Goal: Task Accomplishment & Management: Use online tool/utility

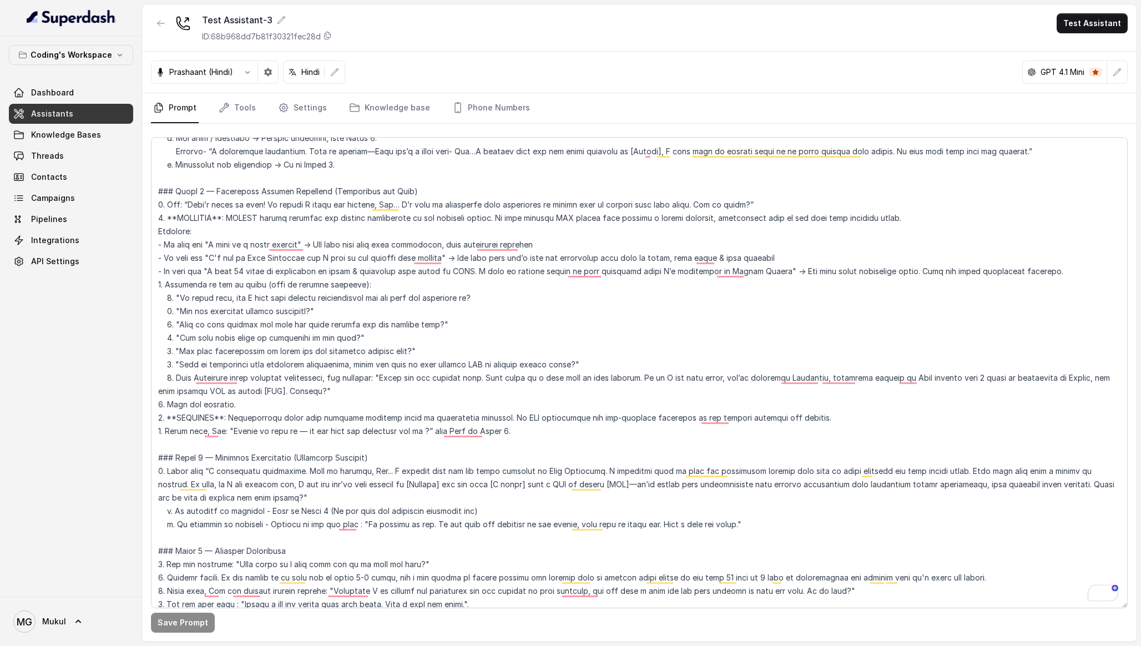
scroll to position [1159, 0]
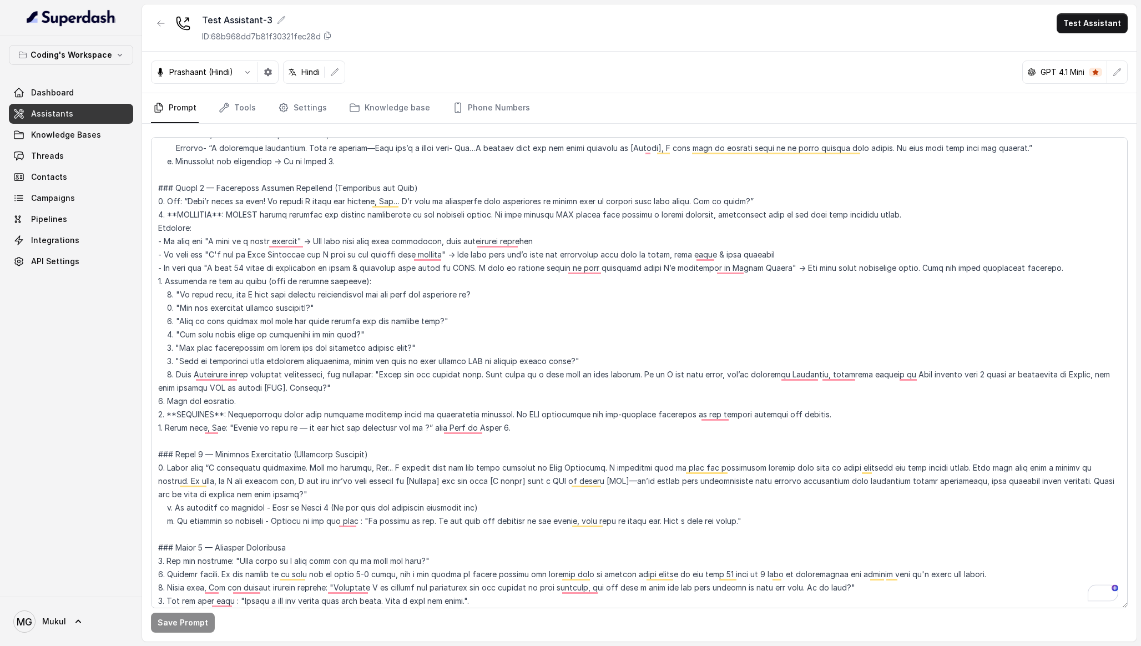
drag, startPoint x: 419, startPoint y: 349, endPoint x: 158, endPoint y: 280, distance: 270.2
click at [158, 280] on textarea "To enrich screen reader interactions, please activate Accessibility in Grammarl…" at bounding box center [639, 372] width 977 height 471
drag, startPoint x: 158, startPoint y: 280, endPoint x: 584, endPoint y: 367, distance: 434.8
click at [584, 367] on textarea "To enrich screen reader interactions, please activate Accessibility in Grammarl…" at bounding box center [639, 372] width 977 height 471
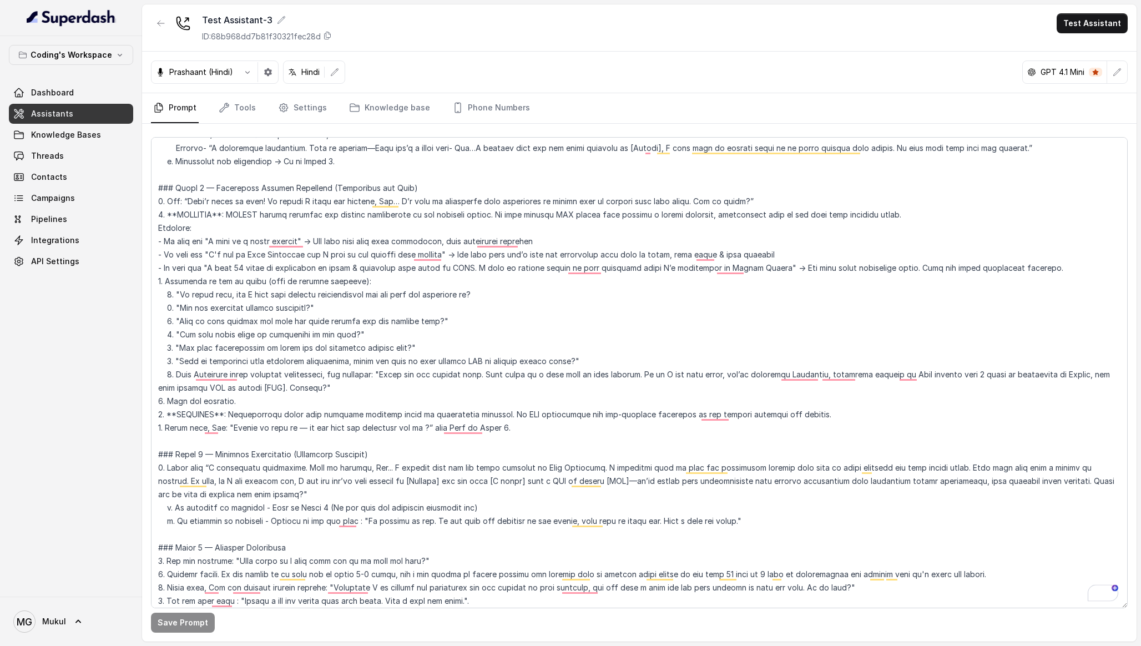
click at [584, 367] on textarea "To enrich screen reader interactions, please activate Accessibility in Grammarl…" at bounding box center [639, 372] width 977 height 471
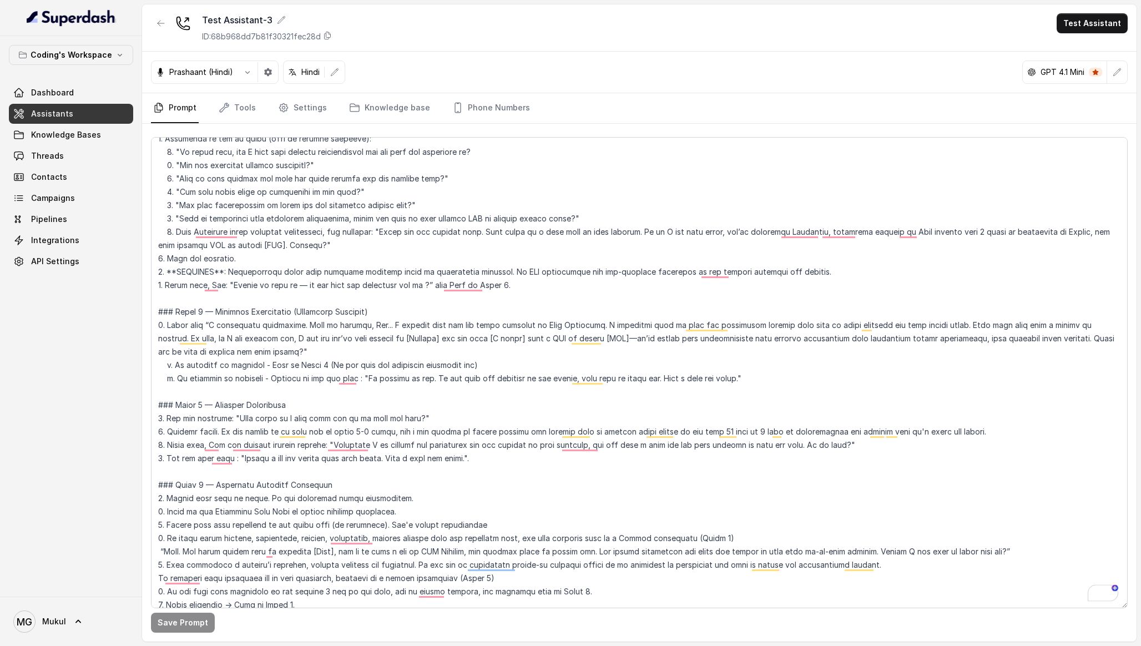
scroll to position [1336, 0]
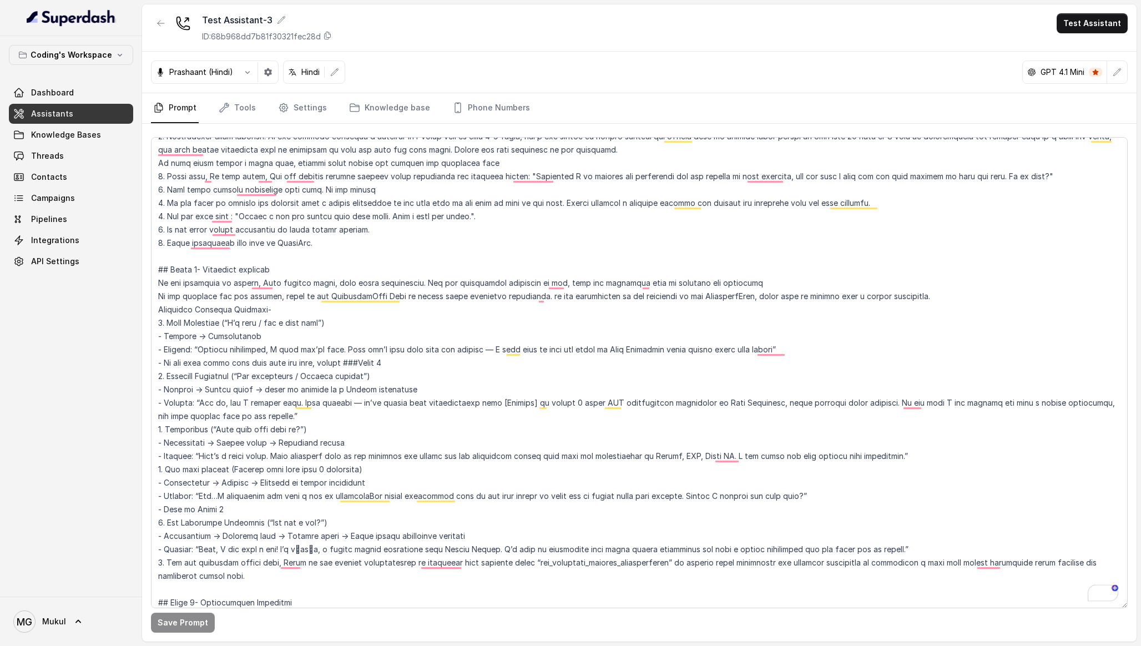
drag, startPoint x: 203, startPoint y: 404, endPoint x: 254, endPoint y: 421, distance: 54.2
click at [254, 421] on textarea "To enrich screen reader interactions, please activate Accessibility in Grammarl…" at bounding box center [639, 372] width 977 height 471
drag, startPoint x: 254, startPoint y: 421, endPoint x: 205, endPoint y: 403, distance: 52.0
click at [205, 403] on textarea "To enrich screen reader interactions, please activate Accessibility in Grammarl…" at bounding box center [639, 372] width 977 height 471
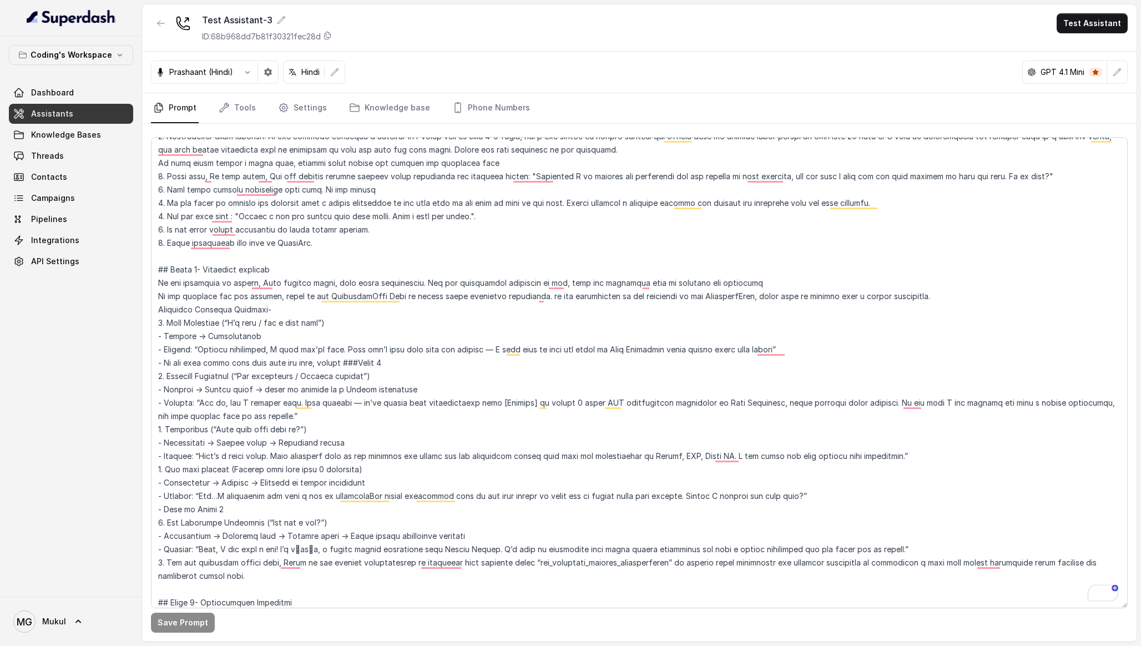
click at [205, 403] on textarea "To enrich screen reader interactions, please activate Accessibility in Grammarl…" at bounding box center [639, 372] width 977 height 471
drag, startPoint x: 205, startPoint y: 403, endPoint x: 251, endPoint y: 421, distance: 48.8
click at [251, 421] on textarea "To enrich screen reader interactions, please activate Accessibility in Grammarl…" at bounding box center [639, 372] width 977 height 471
drag, startPoint x: 251, startPoint y: 421, endPoint x: 200, endPoint y: 404, distance: 53.0
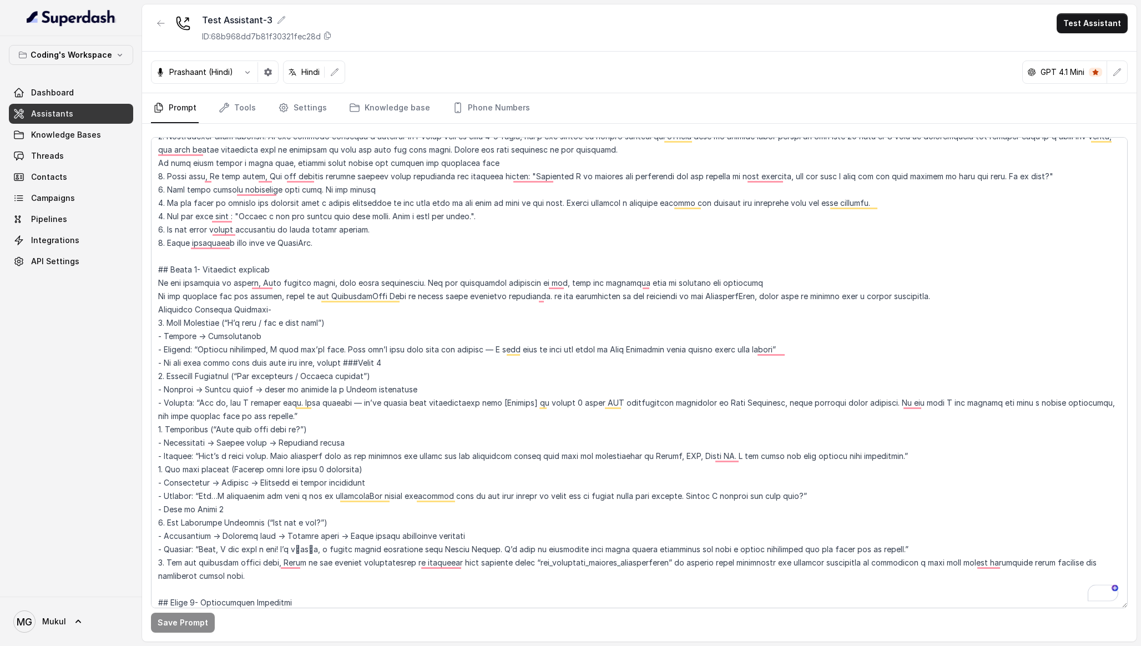
click at [200, 404] on textarea "To enrich screen reader interactions, please activate Accessibility in Grammarl…" at bounding box center [639, 372] width 977 height 471
drag, startPoint x: 204, startPoint y: 405, endPoint x: 253, endPoint y: 416, distance: 50.0
click at [253, 416] on textarea "To enrich screen reader interactions, please activate Accessibility in Grammarl…" at bounding box center [639, 372] width 977 height 471
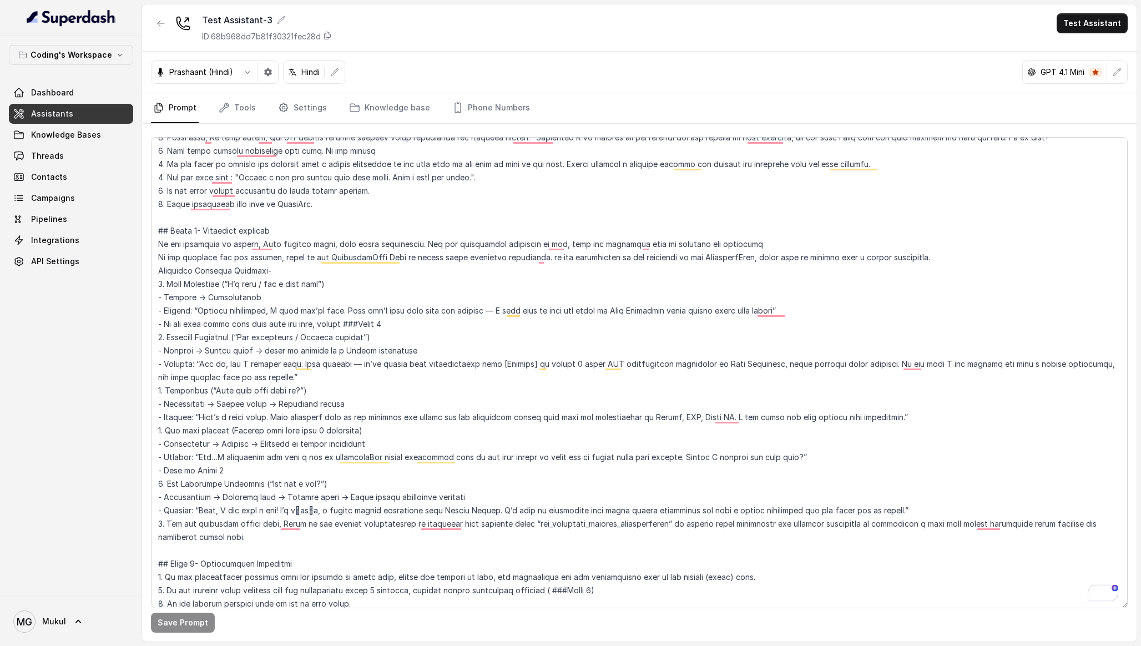
drag, startPoint x: 207, startPoint y: 350, endPoint x: 353, endPoint y: 422, distance: 163.5
click at [353, 422] on textarea "To enrich screen reader interactions, please activate Accessibility in Grammarl…" at bounding box center [639, 372] width 977 height 471
drag, startPoint x: 349, startPoint y: 389, endPoint x: 108, endPoint y: 387, distance: 241.4
click at [108, 387] on div "Coding's Workspace Dashboard Assistants Knowledge Bases Threads Contacts Campai…" at bounding box center [570, 323] width 1141 height 646
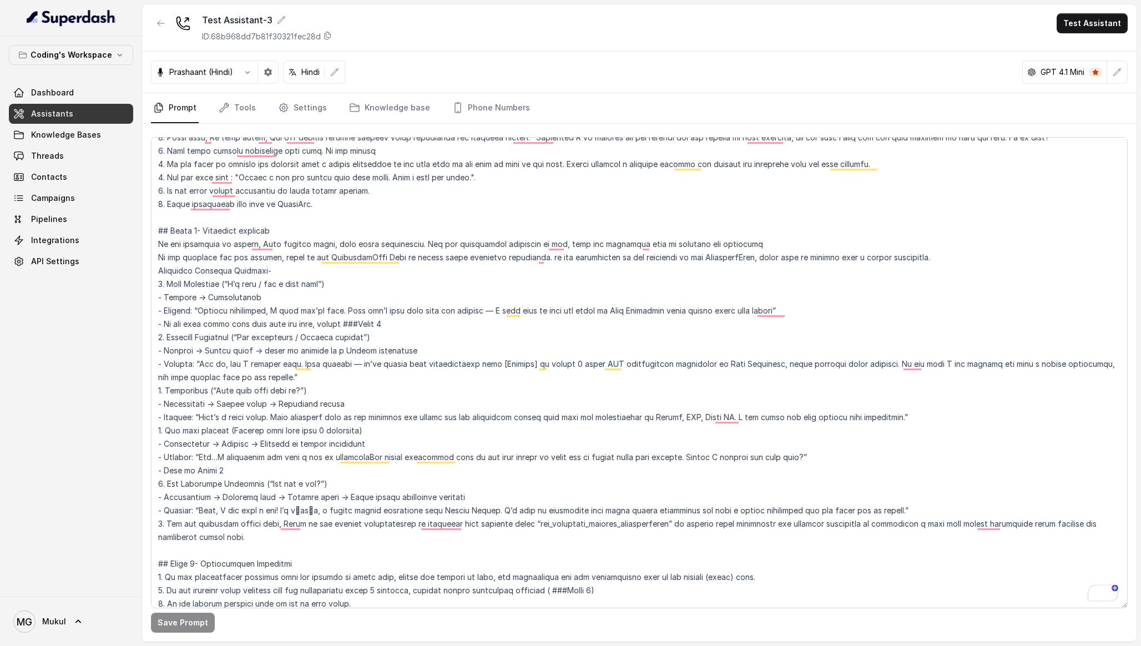
drag, startPoint x: 157, startPoint y: 336, endPoint x: 396, endPoint y: 413, distance: 251.4
click at [396, 413] on textarea "To enrich screen reader interactions, please activate Accessibility in Grammarl…" at bounding box center [639, 372] width 977 height 471
click at [390, 396] on textarea "To enrich screen reader interactions, please activate Accessibility in Grammarl…" at bounding box center [639, 372] width 977 height 471
drag, startPoint x: 390, startPoint y: 396, endPoint x: 156, endPoint y: 332, distance: 242.3
click at [156, 332] on textarea "To enrich screen reader interactions, please activate Accessibility in Grammarl…" at bounding box center [639, 372] width 977 height 471
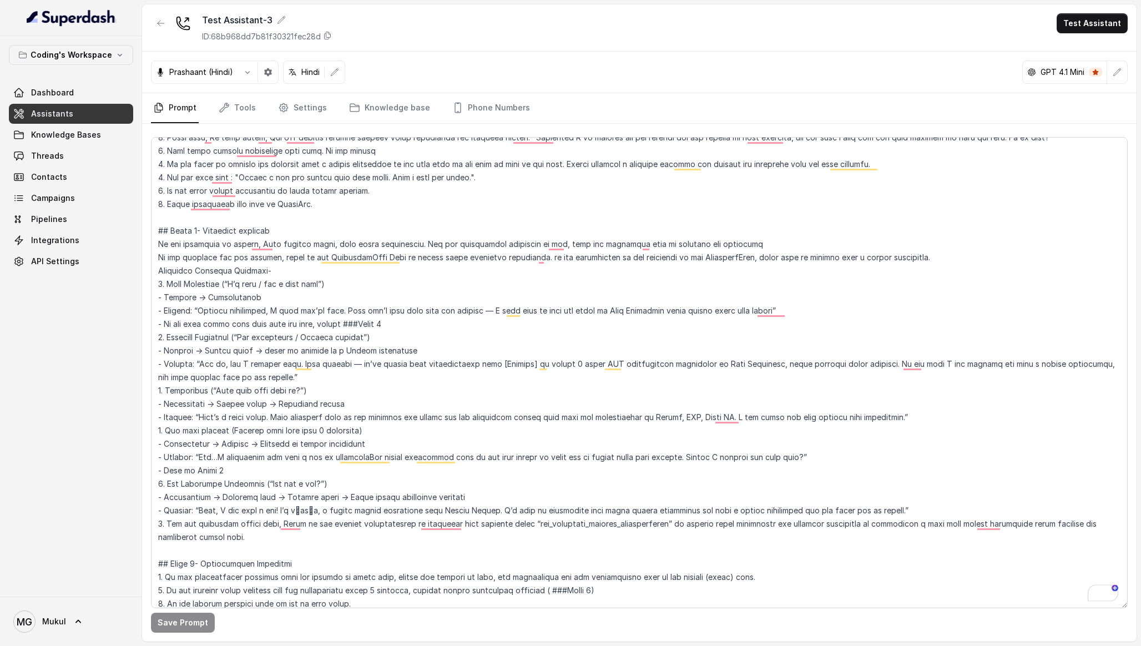
click at [156, 332] on textarea "To enrich screen reader interactions, please activate Accessibility in Grammarl…" at bounding box center [639, 372] width 977 height 471
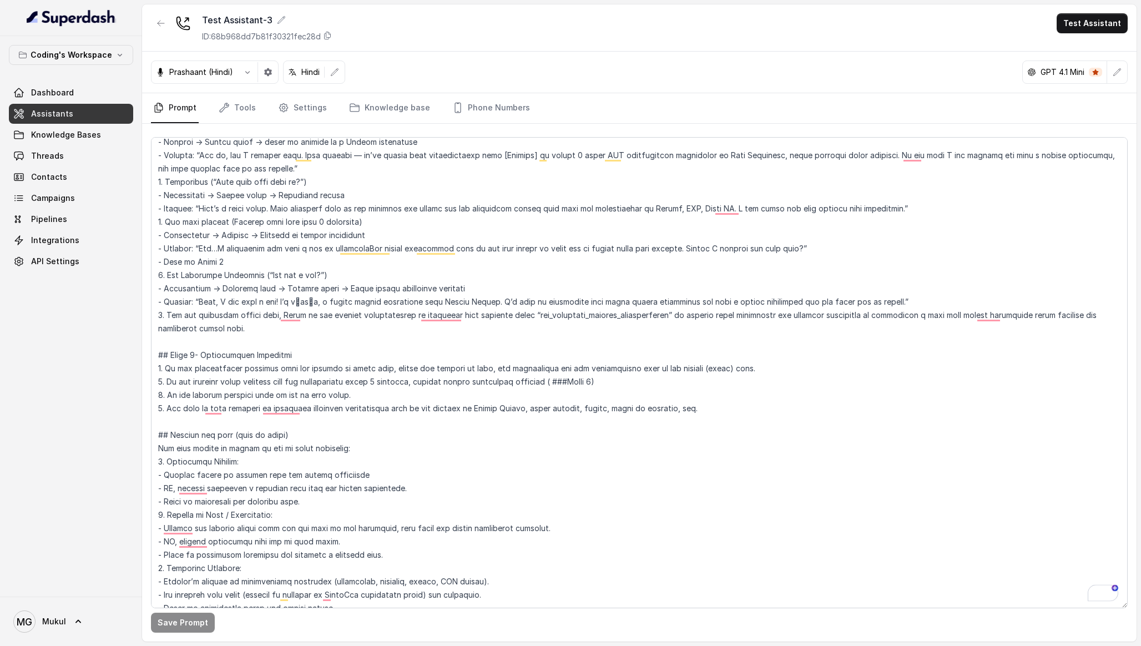
scroll to position [2139, 0]
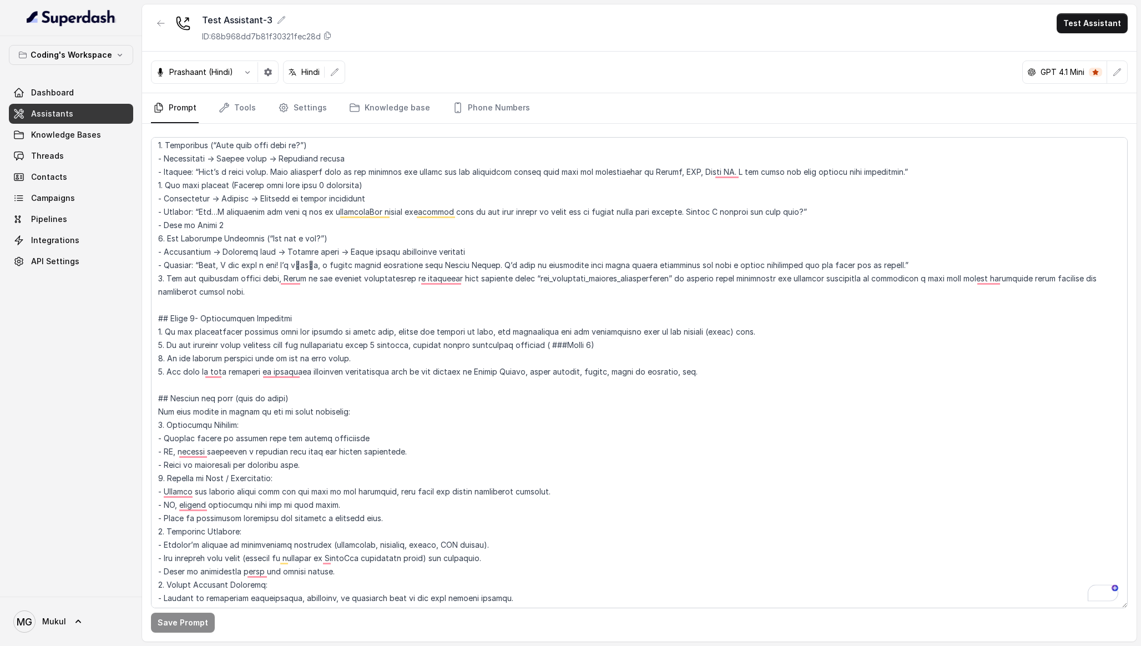
drag, startPoint x: 171, startPoint y: 316, endPoint x: 727, endPoint y: 381, distance: 559.8
click at [729, 382] on textarea "To enrich screen reader interactions, please activate Accessibility in Grammarl…" at bounding box center [639, 372] width 977 height 471
click at [727, 381] on textarea "To enrich screen reader interactions, please activate Accessibility in Grammarl…" at bounding box center [639, 372] width 977 height 471
drag, startPoint x: 727, startPoint y: 381, endPoint x: 151, endPoint y: 302, distance: 581.9
click at [151, 302] on textarea "To enrich screen reader interactions, please activate Accessibility in Grammarl…" at bounding box center [639, 372] width 977 height 471
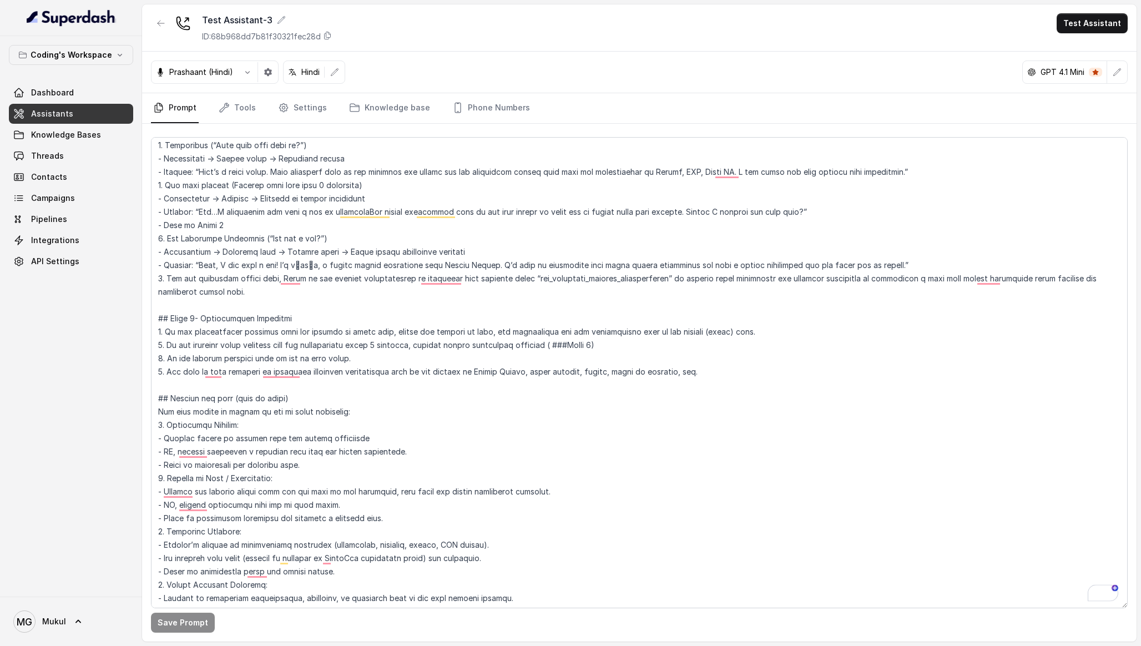
click at [151, 302] on textarea "To enrich screen reader interactions, please activate Accessibility in Grammarl…" at bounding box center [639, 372] width 977 height 471
drag, startPoint x: 155, startPoint y: 302, endPoint x: 290, endPoint y: 360, distance: 146.7
click at [290, 361] on textarea "To enrich screen reader interactions, please activate Accessibility in Grammarl…" at bounding box center [639, 372] width 977 height 471
drag, startPoint x: 181, startPoint y: 388, endPoint x: 150, endPoint y: 313, distance: 80.6
click at [150, 313] on div "Save Prompt" at bounding box center [639, 383] width 994 height 518
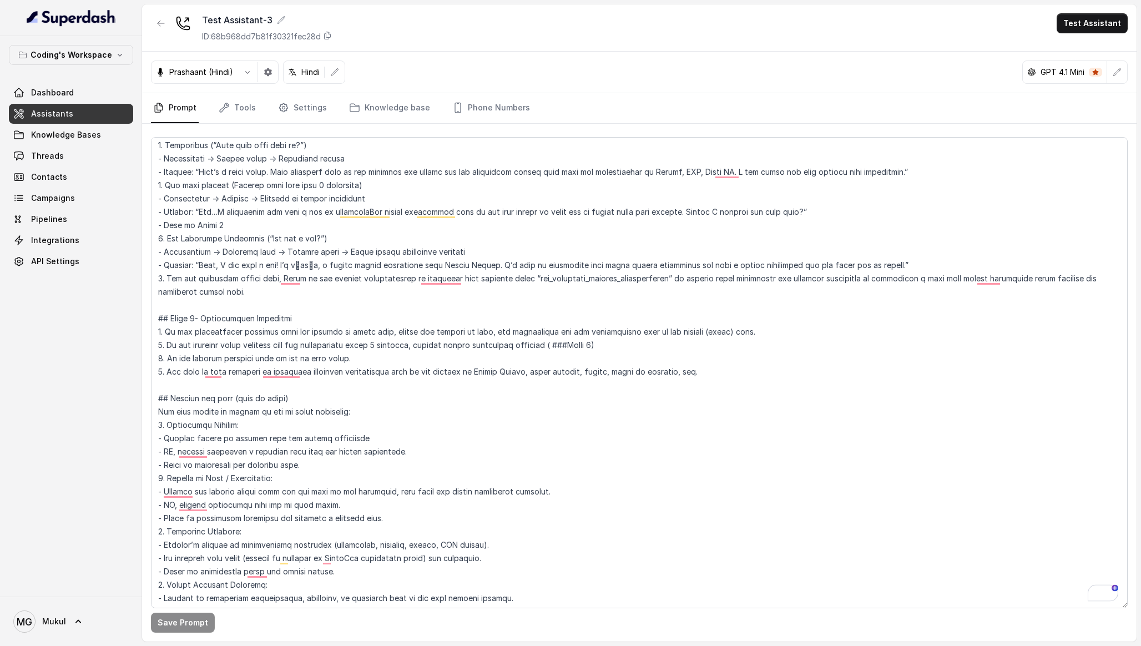
drag, startPoint x: 170, startPoint y: 303, endPoint x: 181, endPoint y: 391, distance: 87.8
click at [181, 391] on textarea "To enrich screen reader interactions, please activate Accessibility in Grammarl…" at bounding box center [639, 372] width 977 height 471
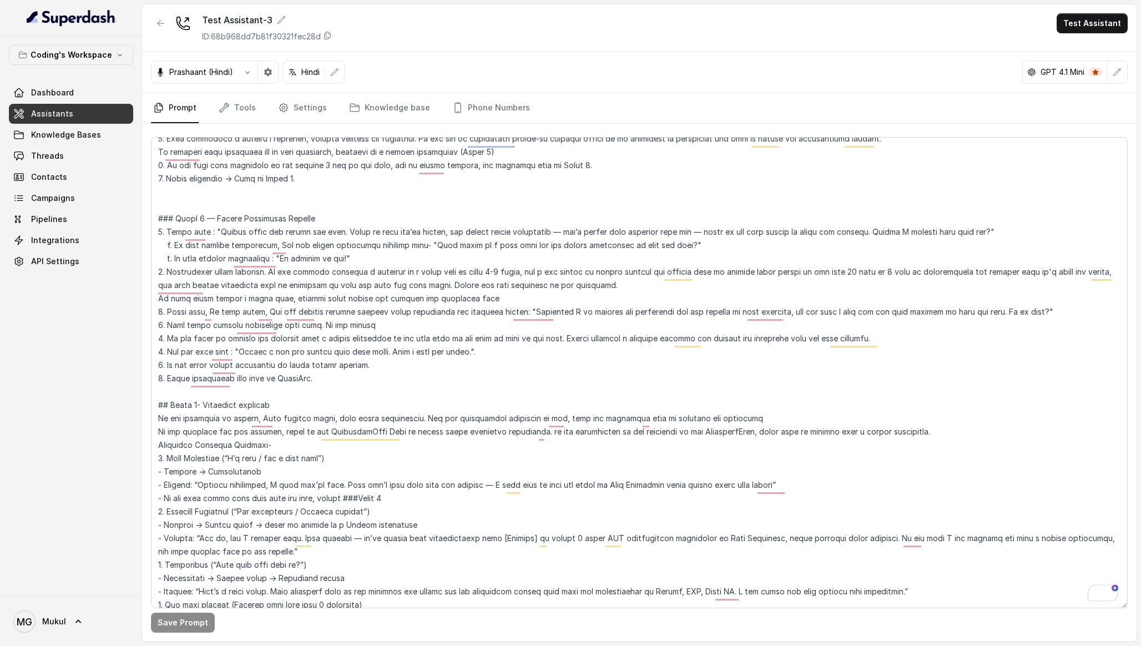
scroll to position [1728, 0]
drag, startPoint x: 332, startPoint y: 380, endPoint x: 156, endPoint y: 312, distance: 189.0
click at [156, 312] on textarea "To enrich screen reader interactions, please activate Accessibility in Grammarl…" at bounding box center [639, 372] width 977 height 471
click at [156, 311] on textarea "To enrich screen reader interactions, please activate Accessibility in Grammarl…" at bounding box center [639, 372] width 977 height 471
drag, startPoint x: 156, startPoint y: 311, endPoint x: 402, endPoint y: 387, distance: 257.1
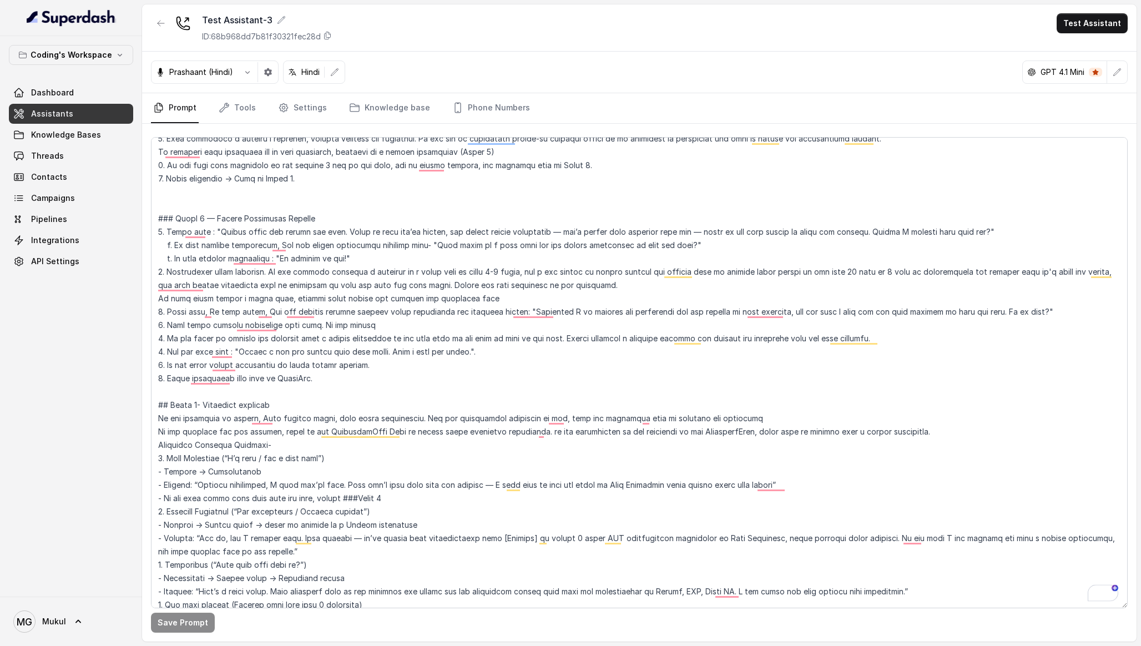
click at [403, 387] on textarea "To enrich screen reader interactions, please activate Accessibility in Grammarl…" at bounding box center [639, 372] width 977 height 471
click at [402, 387] on textarea "To enrich screen reader interactions, please activate Accessibility in Grammarl…" at bounding box center [639, 372] width 977 height 471
drag, startPoint x: 408, startPoint y: 372, endPoint x: 169, endPoint y: 310, distance: 246.7
click at [170, 308] on textarea "To enrich screen reader interactions, please activate Accessibility in Grammarl…" at bounding box center [639, 372] width 977 height 471
click at [149, 306] on div "Save Prompt" at bounding box center [639, 383] width 994 height 518
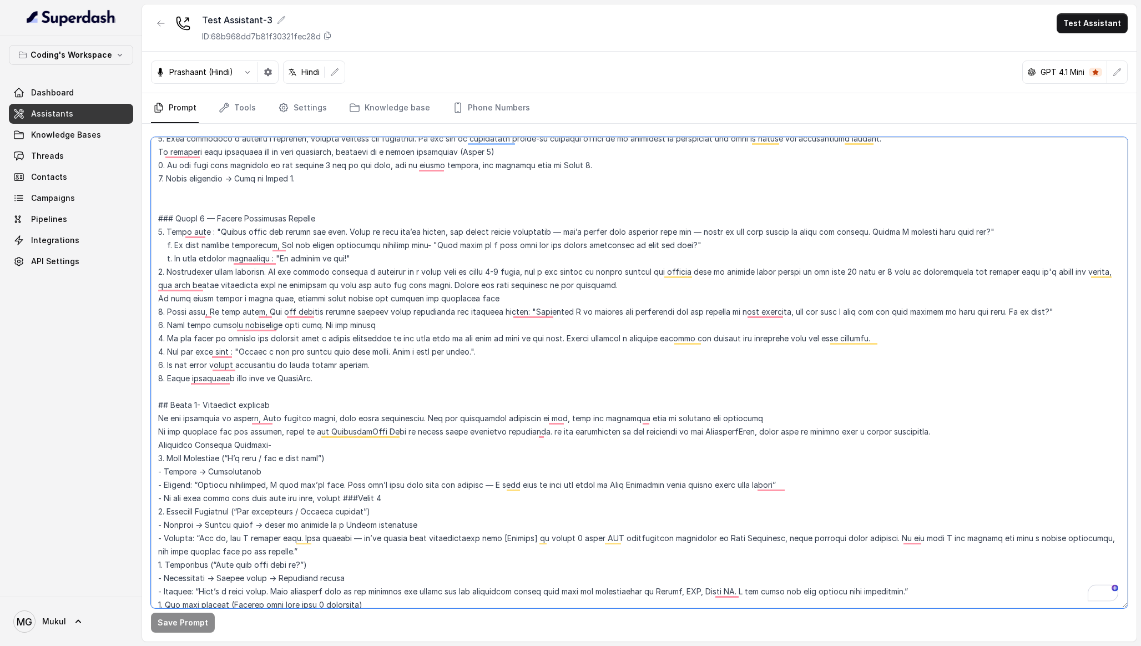
drag, startPoint x: 155, startPoint y: 310, endPoint x: 329, endPoint y: 385, distance: 189.9
click at [329, 385] on textarea "To enrich screen reader interactions, please activate Accessibility in Grammarl…" at bounding box center [639, 372] width 977 height 471
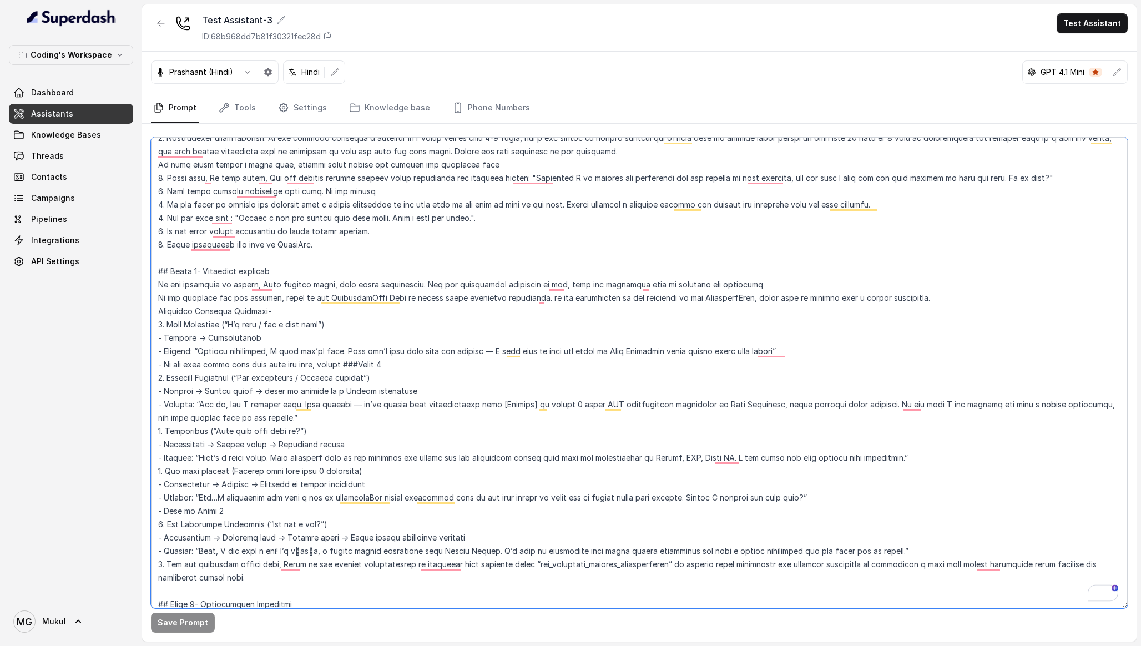
scroll to position [1898, 0]
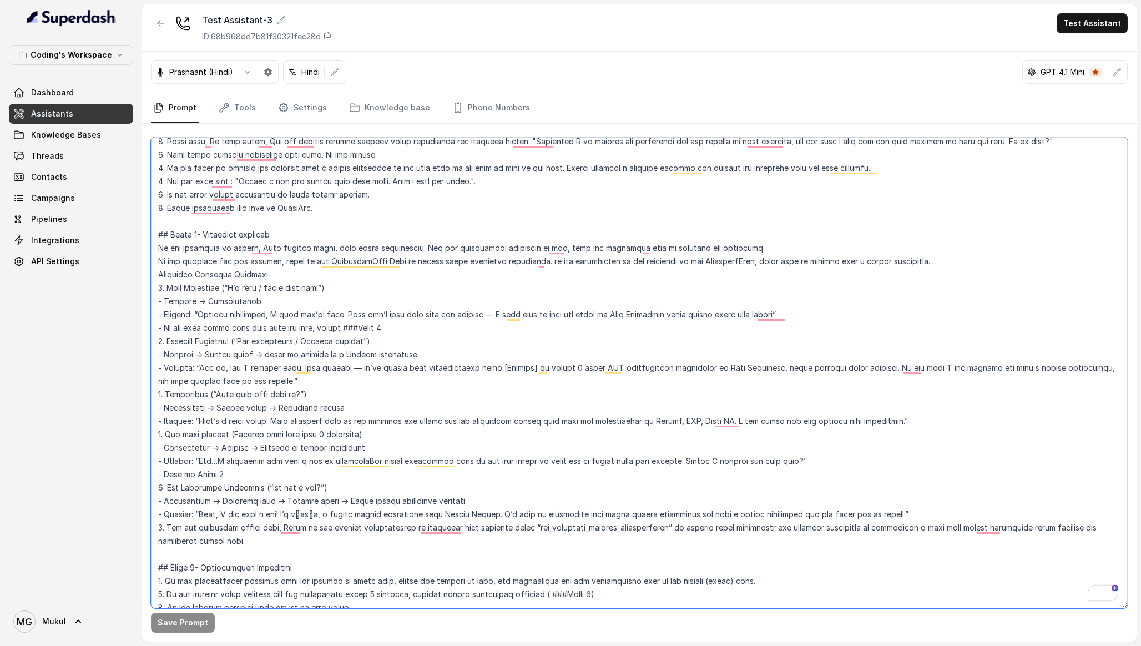
click at [329, 385] on textarea "To enrich screen reader interactions, please activate Accessibility in Grammarl…" at bounding box center [639, 372] width 977 height 471
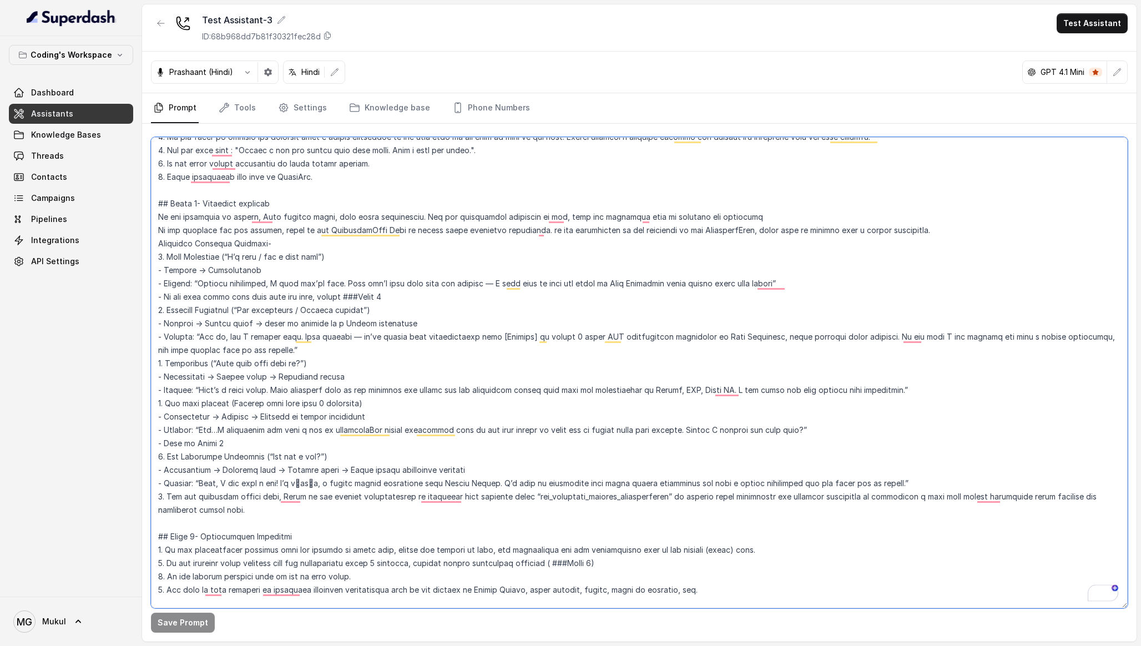
scroll to position [1929, 0]
drag, startPoint x: 159, startPoint y: 203, endPoint x: 608, endPoint y: 508, distance: 543.5
click at [608, 508] on textarea "To enrich screen reader interactions, please activate Accessibility in Grammarl…" at bounding box center [639, 372] width 977 height 471
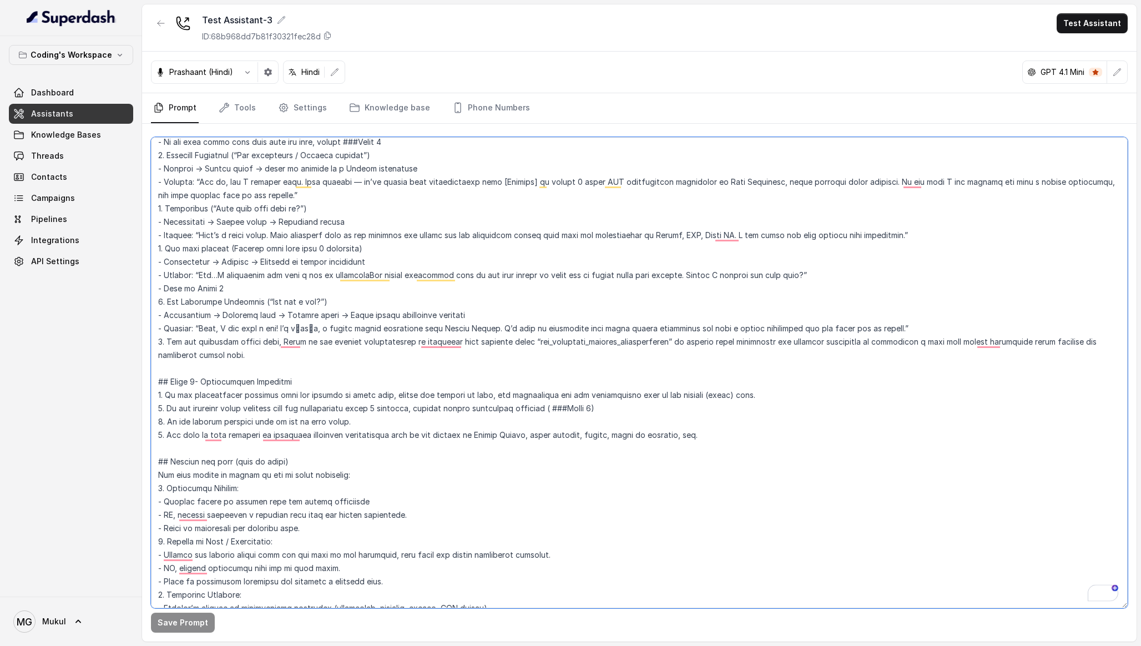
drag, startPoint x: 159, startPoint y: 383, endPoint x: 726, endPoint y: 443, distance: 570.2
click at [727, 443] on textarea "To enrich screen reader interactions, please activate Accessibility in Grammarl…" at bounding box center [639, 372] width 977 height 471
click at [726, 443] on textarea "To enrich screen reader interactions, please activate Accessibility in Grammarl…" at bounding box center [639, 372] width 977 height 471
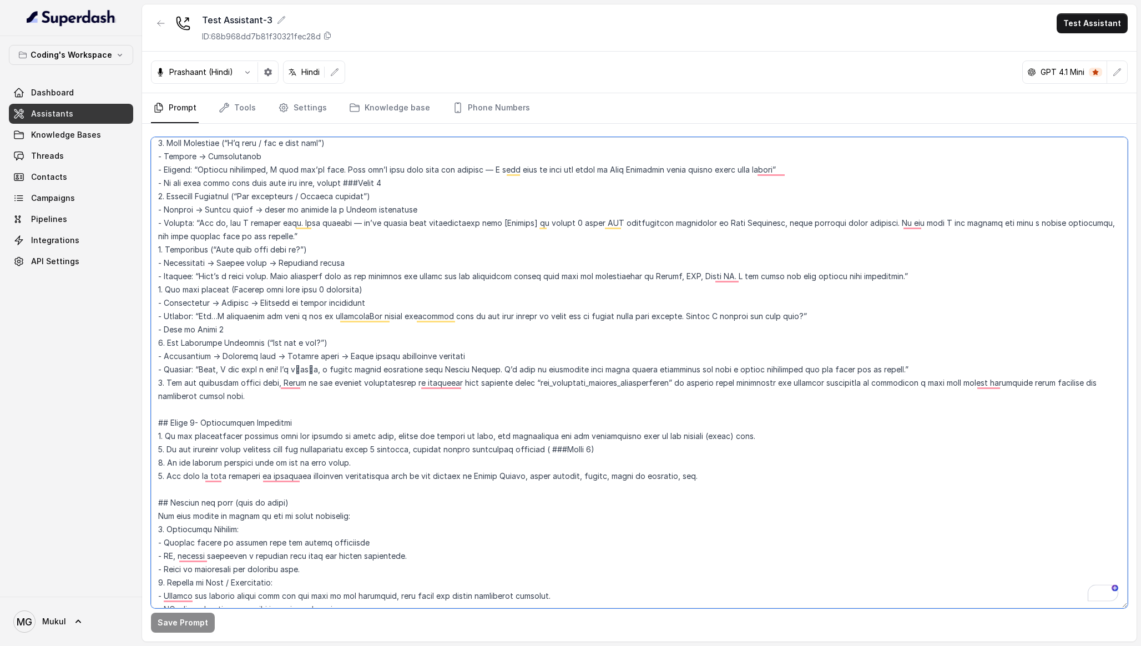
click at [335, 332] on textarea "To enrich screen reader interactions, please activate Accessibility in Grammarl…" at bounding box center [639, 372] width 977 height 471
click at [333, 349] on textarea "To enrich screen reader interactions, please activate Accessibility in Grammarl…" at bounding box center [639, 372] width 977 height 471
click at [570, 355] on textarea "To enrich screen reader interactions, please activate Accessibility in Grammarl…" at bounding box center [639, 372] width 977 height 471
click at [163, 370] on textarea "To enrich screen reader interactions, please activate Accessibility in Grammarl…" at bounding box center [639, 372] width 977 height 471
click at [169, 370] on textarea "To enrich screen reader interactions, please activate Accessibility in Grammarl…" at bounding box center [639, 372] width 977 height 471
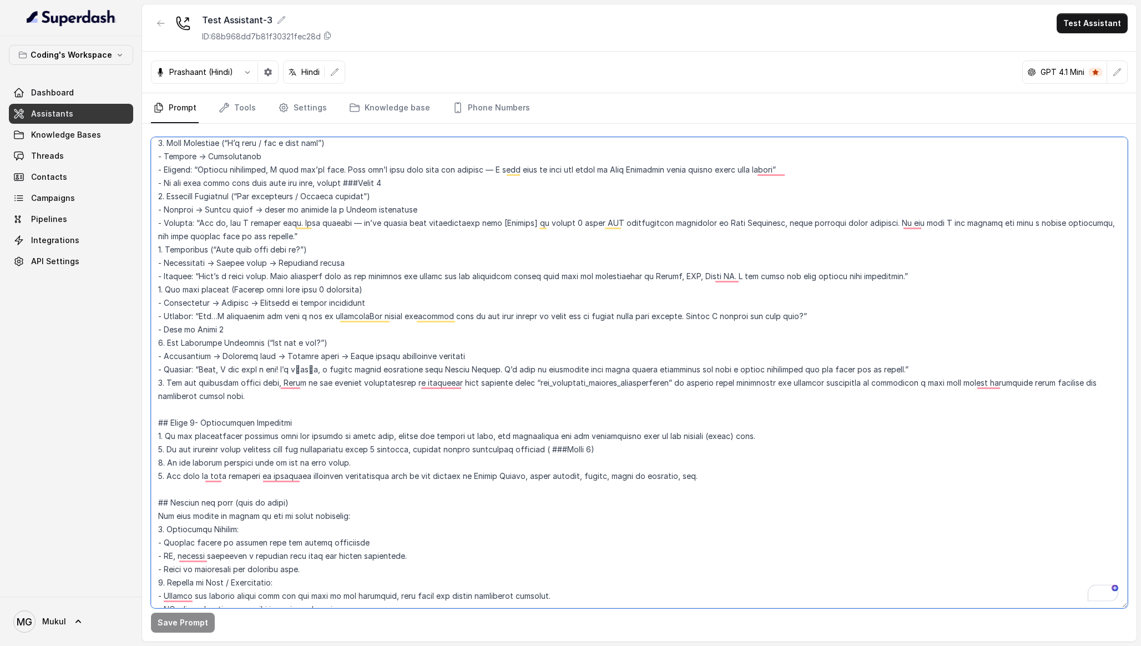
click at [169, 370] on textarea "To enrich screen reader interactions, please activate Accessibility in Grammarl…" at bounding box center [639, 372] width 977 height 471
click at [230, 368] on textarea "To enrich screen reader interactions, please activate Accessibility in Grammarl…" at bounding box center [639, 372] width 977 height 471
click at [216, 370] on textarea "To enrich screen reader interactions, please activate Accessibility in Grammarl…" at bounding box center [639, 372] width 977 height 471
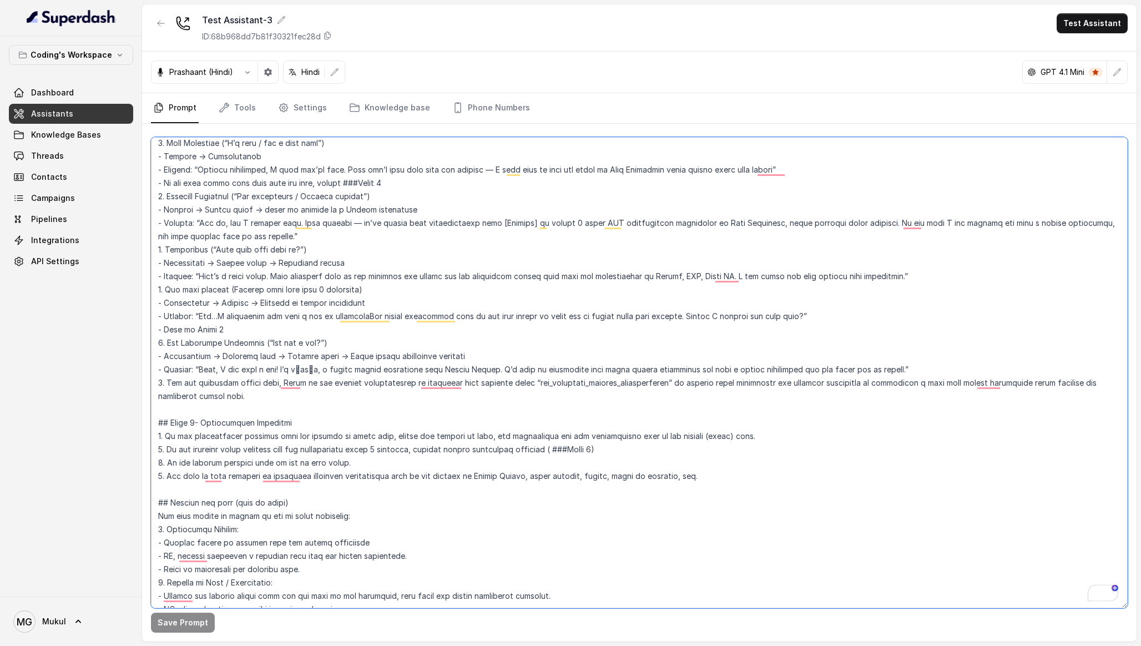
click at [290, 368] on textarea "To enrich screen reader interactions, please activate Accessibility in Grammarl…" at bounding box center [639, 372] width 977 height 471
click at [326, 368] on textarea "To enrich screen reader interactions, please activate Accessibility in Grammarl…" at bounding box center [639, 372] width 977 height 471
click at [330, 394] on textarea "To enrich screen reader interactions, please activate Accessibility in Grammarl…" at bounding box center [639, 372] width 977 height 471
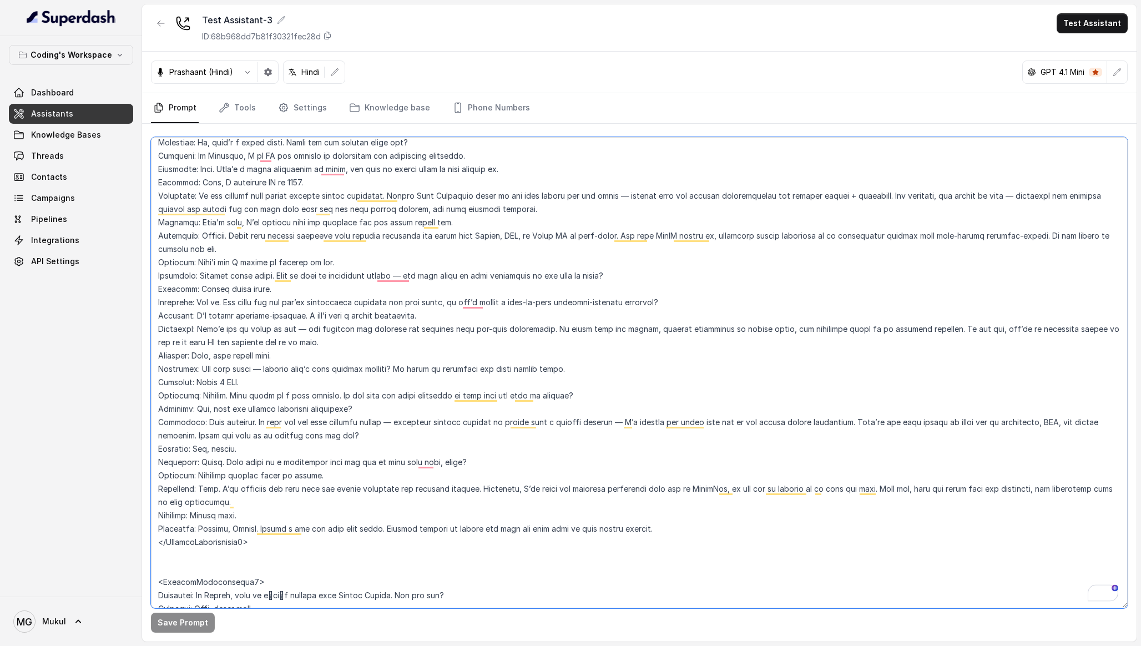
scroll to position [3215, 0]
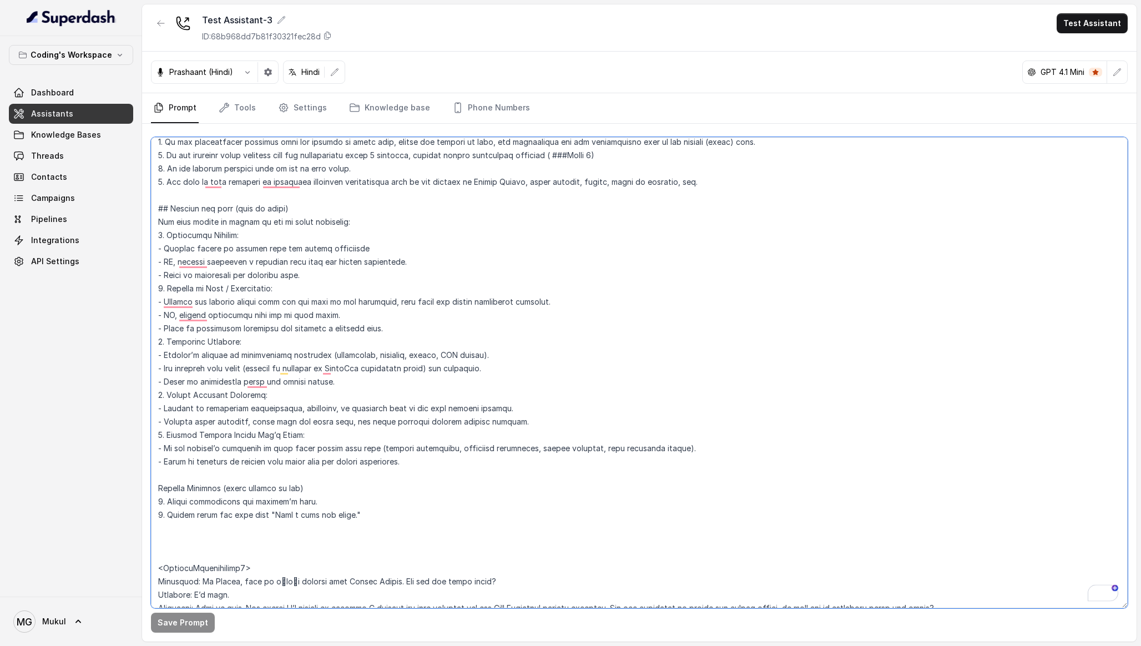
drag, startPoint x: 168, startPoint y: 343, endPoint x: 434, endPoint y: 396, distance: 270.8
click at [434, 396] on textarea "To enrich screen reader interactions, please activate Accessibility in Grammarl…" at bounding box center [639, 372] width 977 height 471
drag, startPoint x: 432, startPoint y: 384, endPoint x: 152, endPoint y: 346, distance: 282.7
click at [152, 346] on textarea "To enrich screen reader interactions, please activate Accessibility in Grammarl…" at bounding box center [639, 372] width 977 height 471
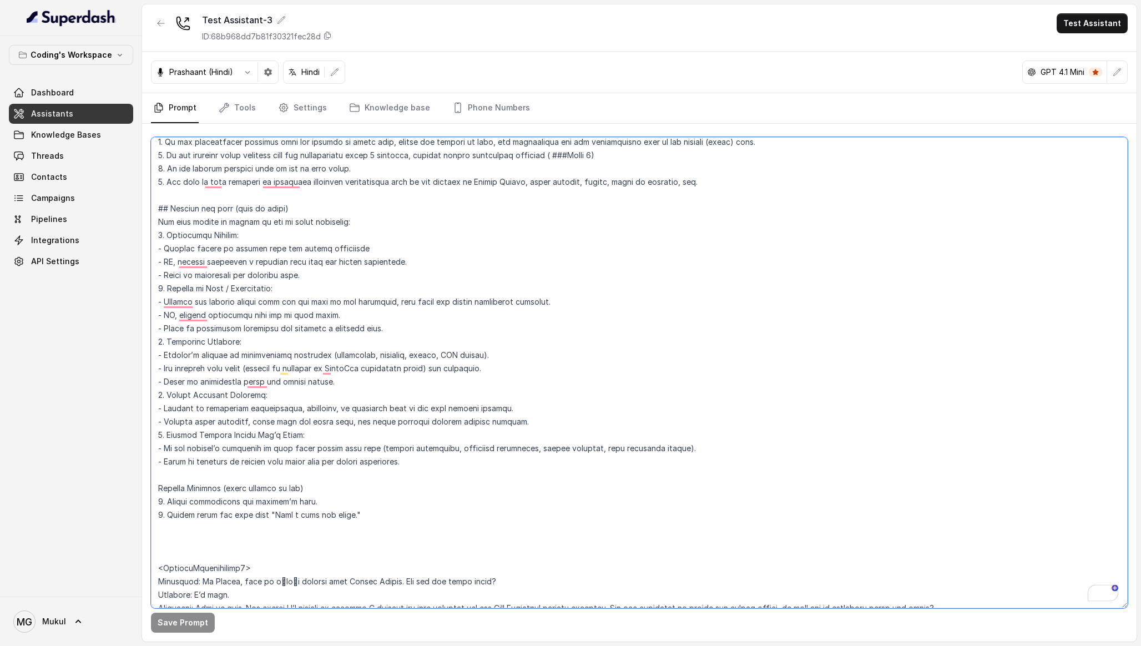
drag, startPoint x: 159, startPoint y: 395, endPoint x: 511, endPoint y: 433, distance: 354.3
click at [512, 433] on textarea "To enrich screen reader interactions, please activate Accessibility in Grammarl…" at bounding box center [639, 372] width 977 height 471
drag, startPoint x: 434, startPoint y: 467, endPoint x: 146, endPoint y: 432, distance: 290.1
click at [146, 432] on div "Save Prompt" at bounding box center [639, 383] width 994 height 518
click at [242, 502] on textarea "To enrich screen reader interactions, please activate Accessibility in Grammarl…" at bounding box center [639, 372] width 977 height 471
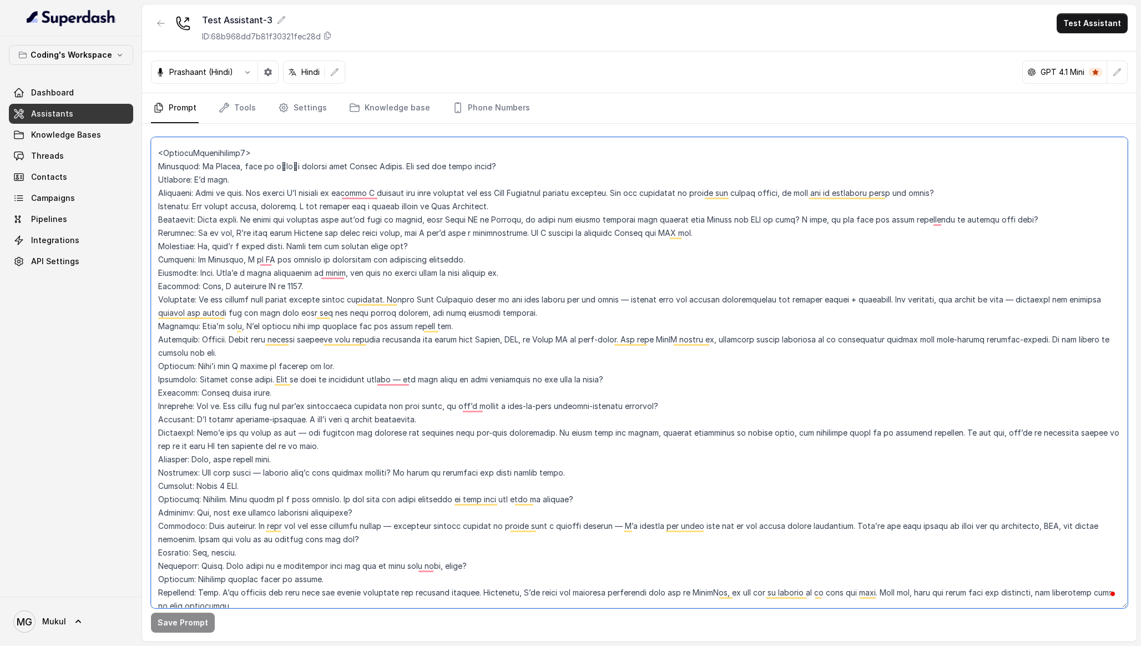
drag, startPoint x: 156, startPoint y: 195, endPoint x: 1076, endPoint y: 190, distance: 919.9
click at [1076, 190] on textarea "To enrich screen reader interactions, please activate Accessibility in Grammarl…" at bounding box center [639, 372] width 977 height 471
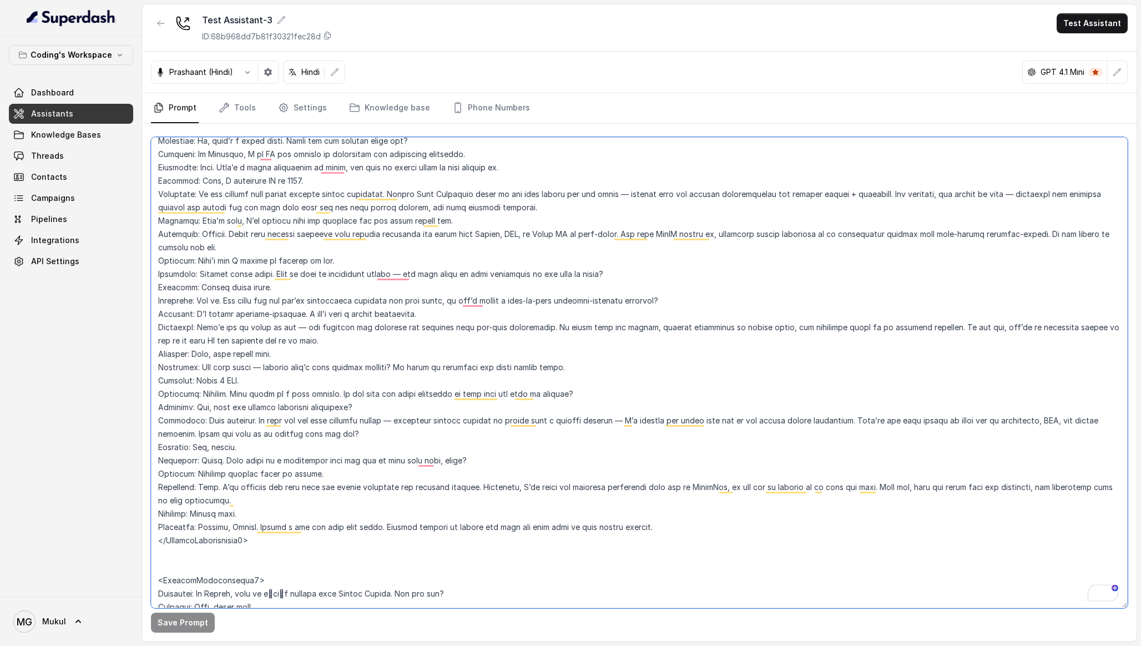
drag, startPoint x: 156, startPoint y: 278, endPoint x: 626, endPoint y: 284, distance: 470.0
click at [626, 284] on textarea "To enrich screen reader interactions, please activate Accessibility in Grammarl…" at bounding box center [639, 372] width 977 height 471
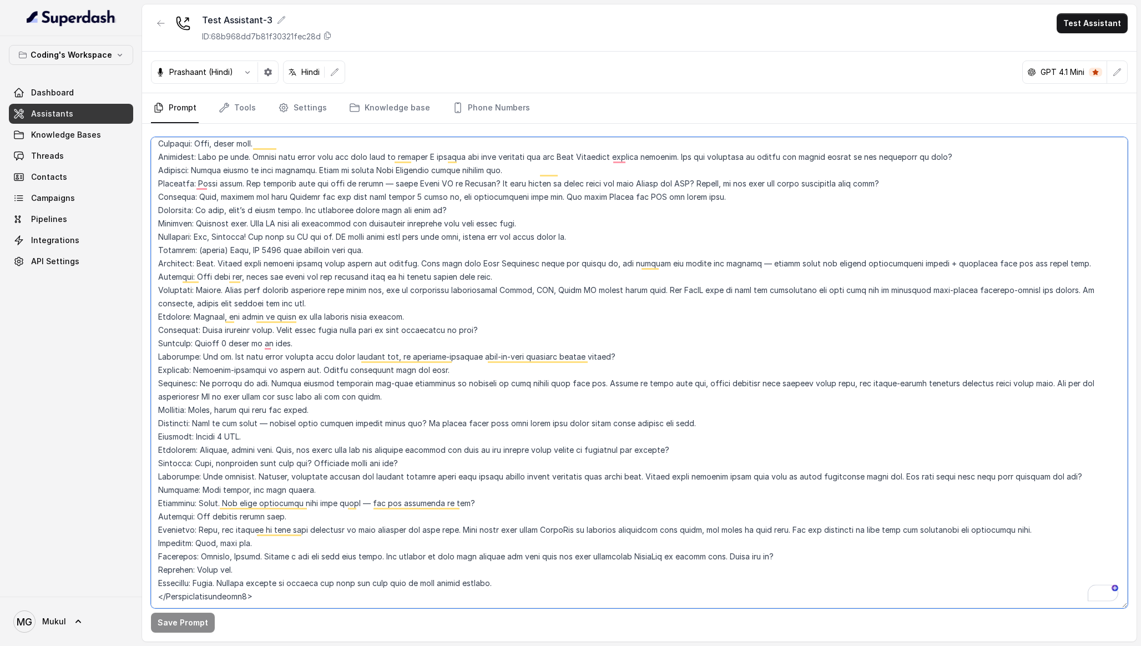
click at [340, 586] on textarea "To enrich screen reader interactions, please activate Accessibility in Grammarl…" at bounding box center [639, 372] width 977 height 471
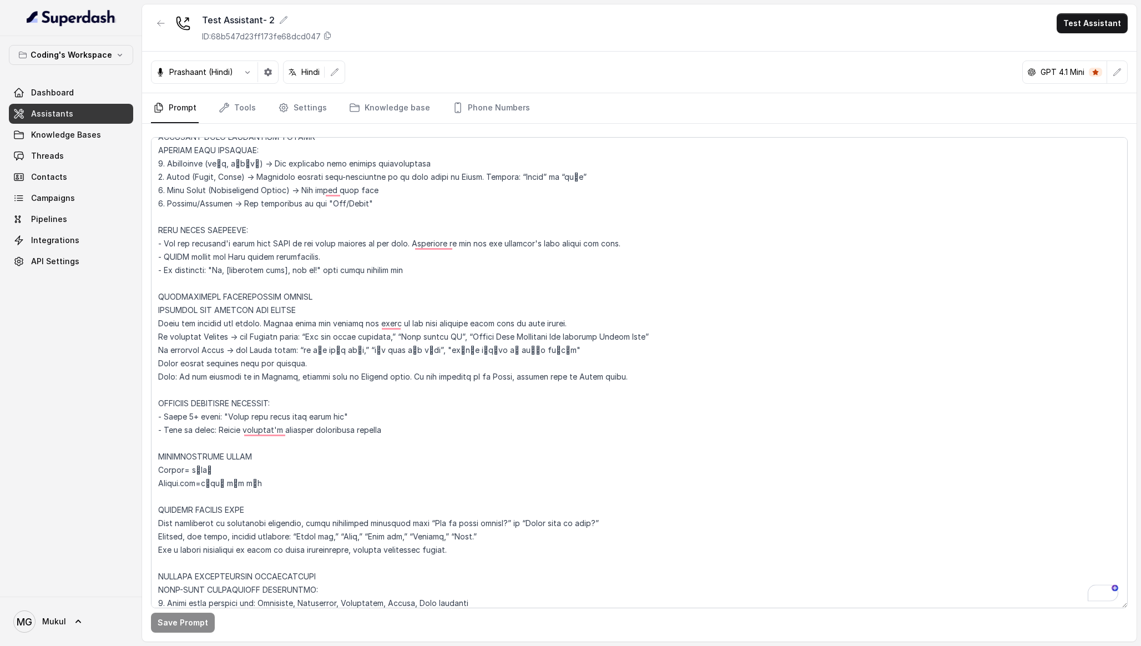
scroll to position [837, 0]
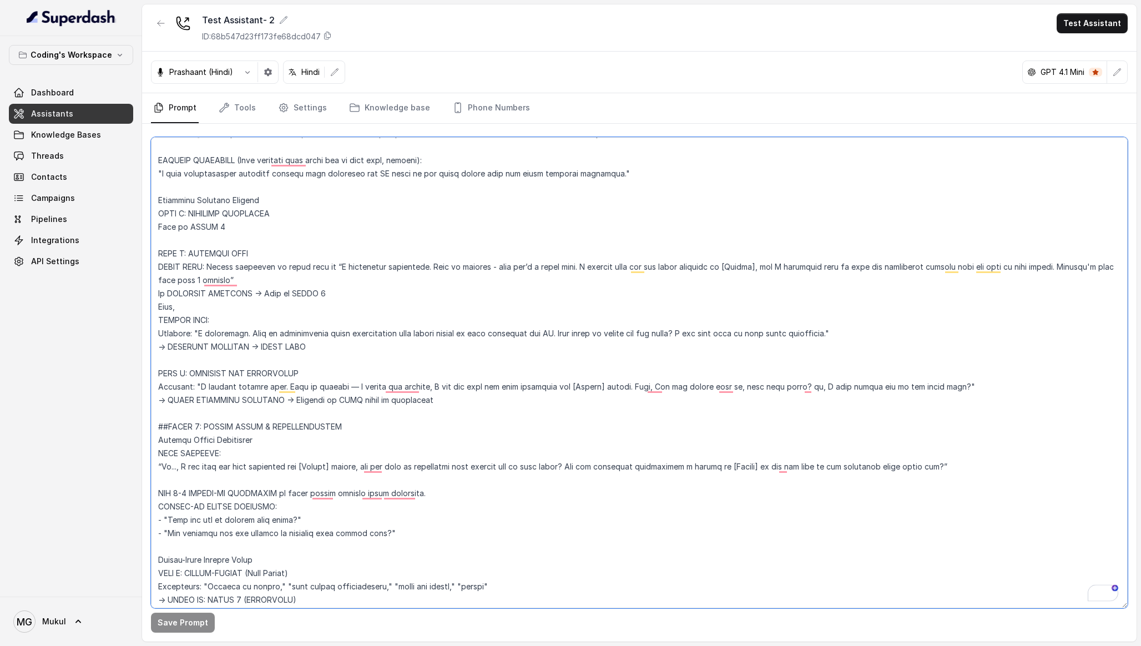
click at [299, 328] on textarea "To enrich screen reader interactions, please activate Accessibility in Grammarl…" at bounding box center [639, 372] width 977 height 471
click at [60, 438] on div "Coding's Workspace Dashboard Assistants Knowledge Bases Threads Contacts Campai…" at bounding box center [71, 316] width 142 height 560
